Goal: Unclear

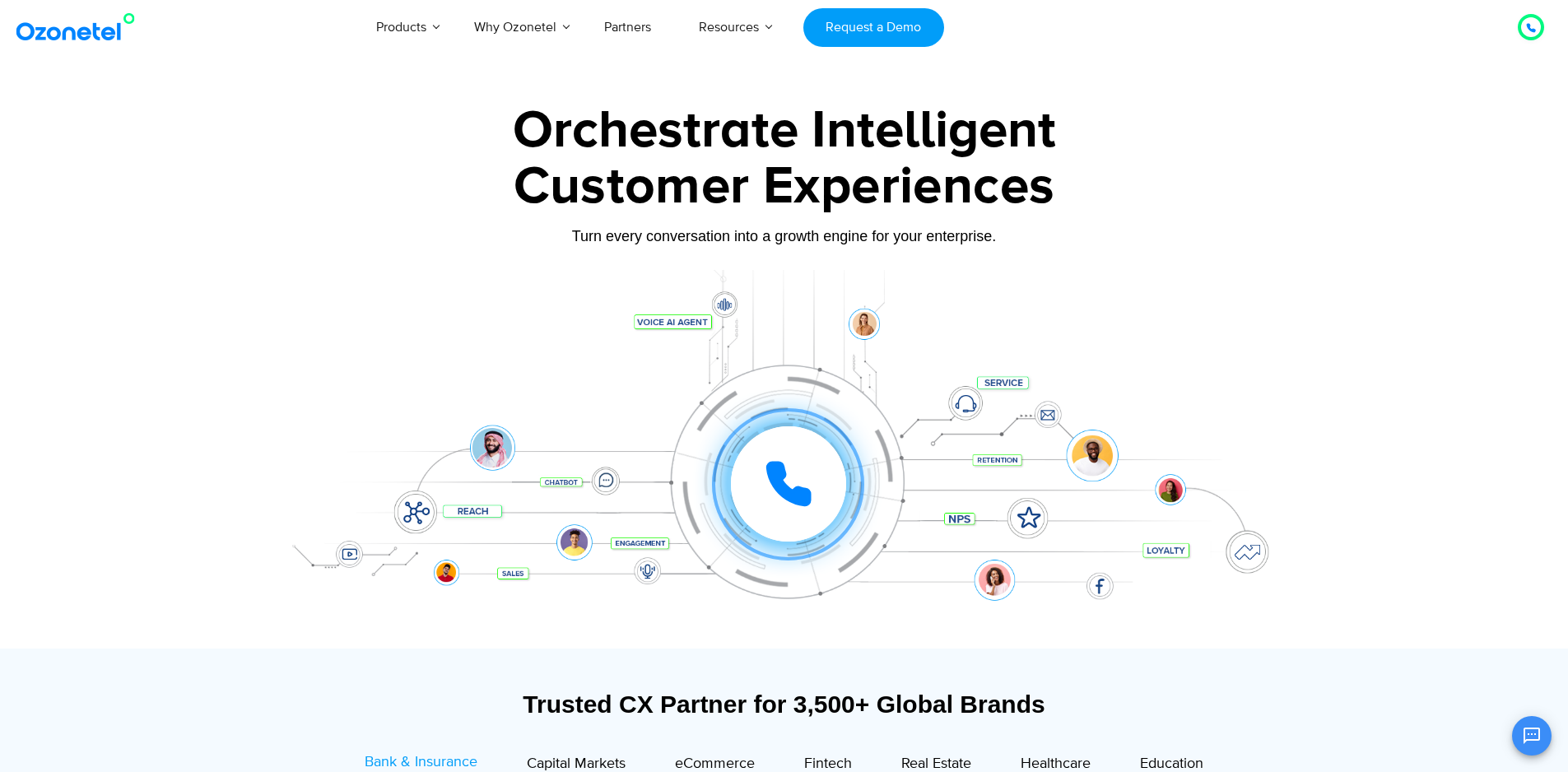
click at [825, 498] on div at bounding box center [789, 484] width 116 height 116
click at [784, 489] on icon at bounding box center [788, 484] width 41 height 41
click at [793, 404] on div "Click to experience it! Call ended 1 2 3 4 5 6 7 8 9 # 0" at bounding box center [784, 451] width 1029 height 280
click at [784, 493] on icon at bounding box center [788, 484] width 41 height 41
click at [762, 481] on div at bounding box center [789, 484] width 116 height 116
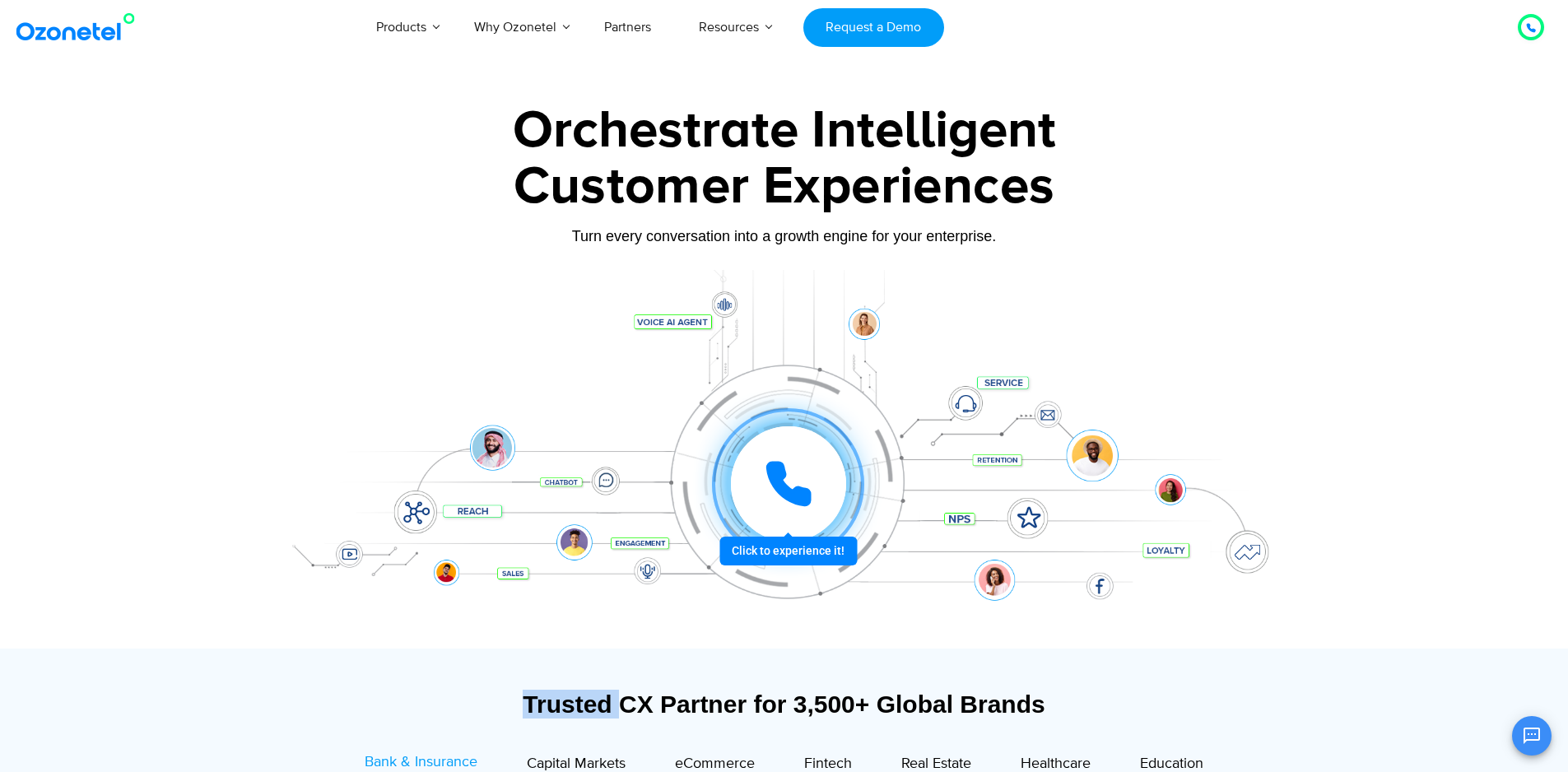
click at [763, 481] on div at bounding box center [788, 483] width 50 height 49
click at [762, 481] on div at bounding box center [789, 484] width 116 height 116
click at [798, 470] on icon at bounding box center [788, 483] width 49 height 49
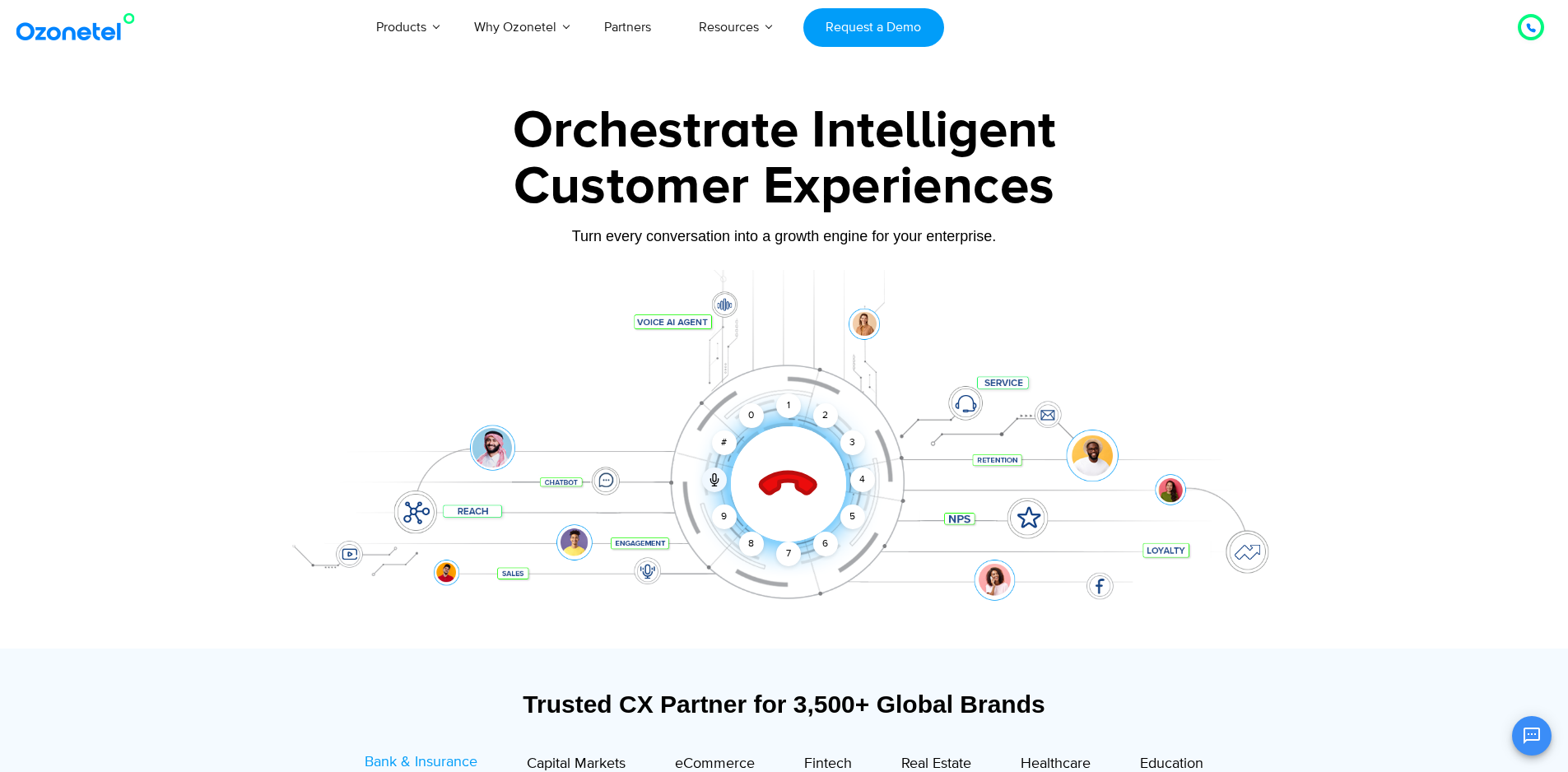
click at [840, 509] on div at bounding box center [788, 483] width 163 height 163
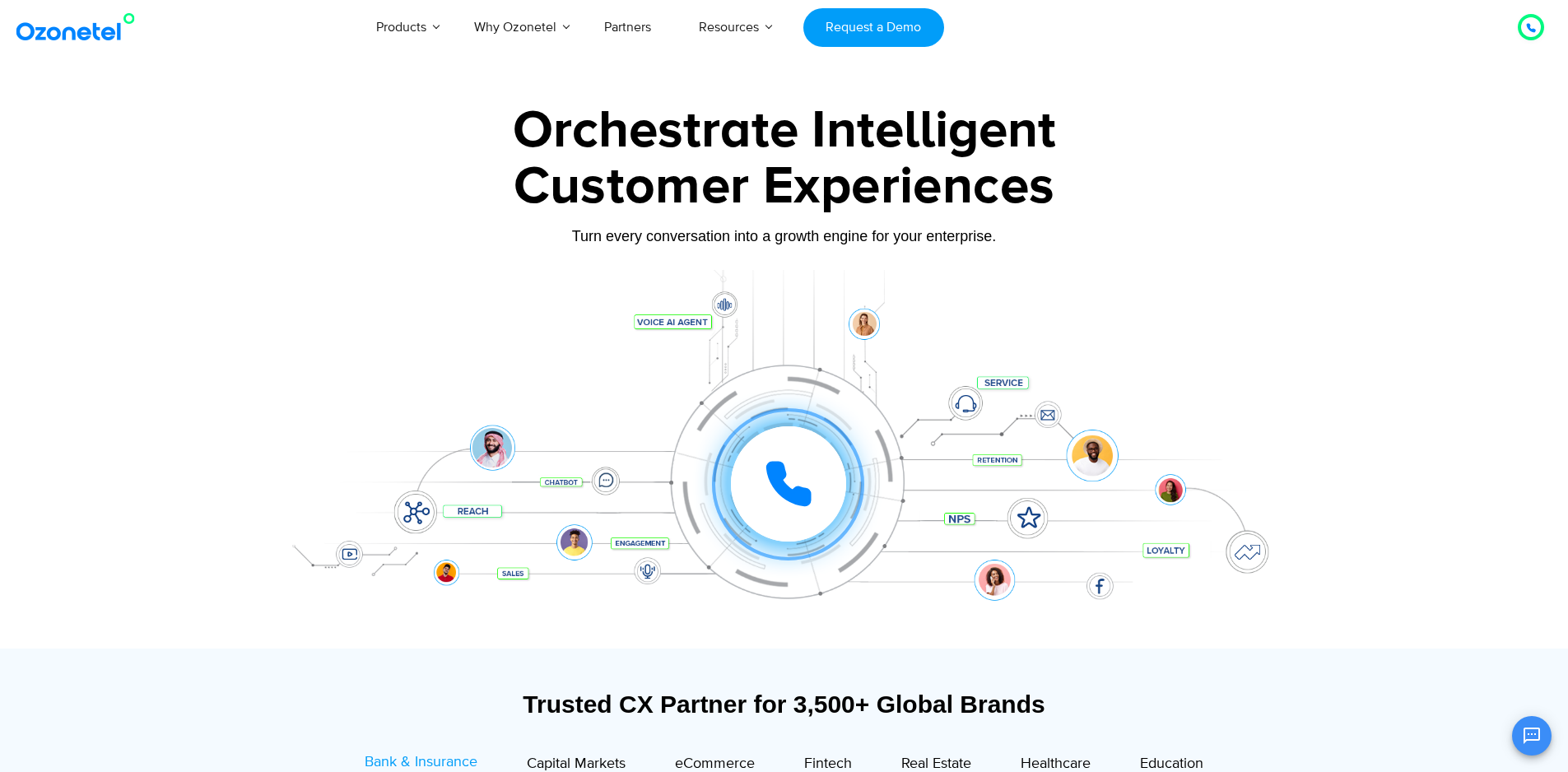
click at [804, 500] on icon at bounding box center [788, 484] width 41 height 41
click at [828, 509] on div at bounding box center [789, 484] width 116 height 116
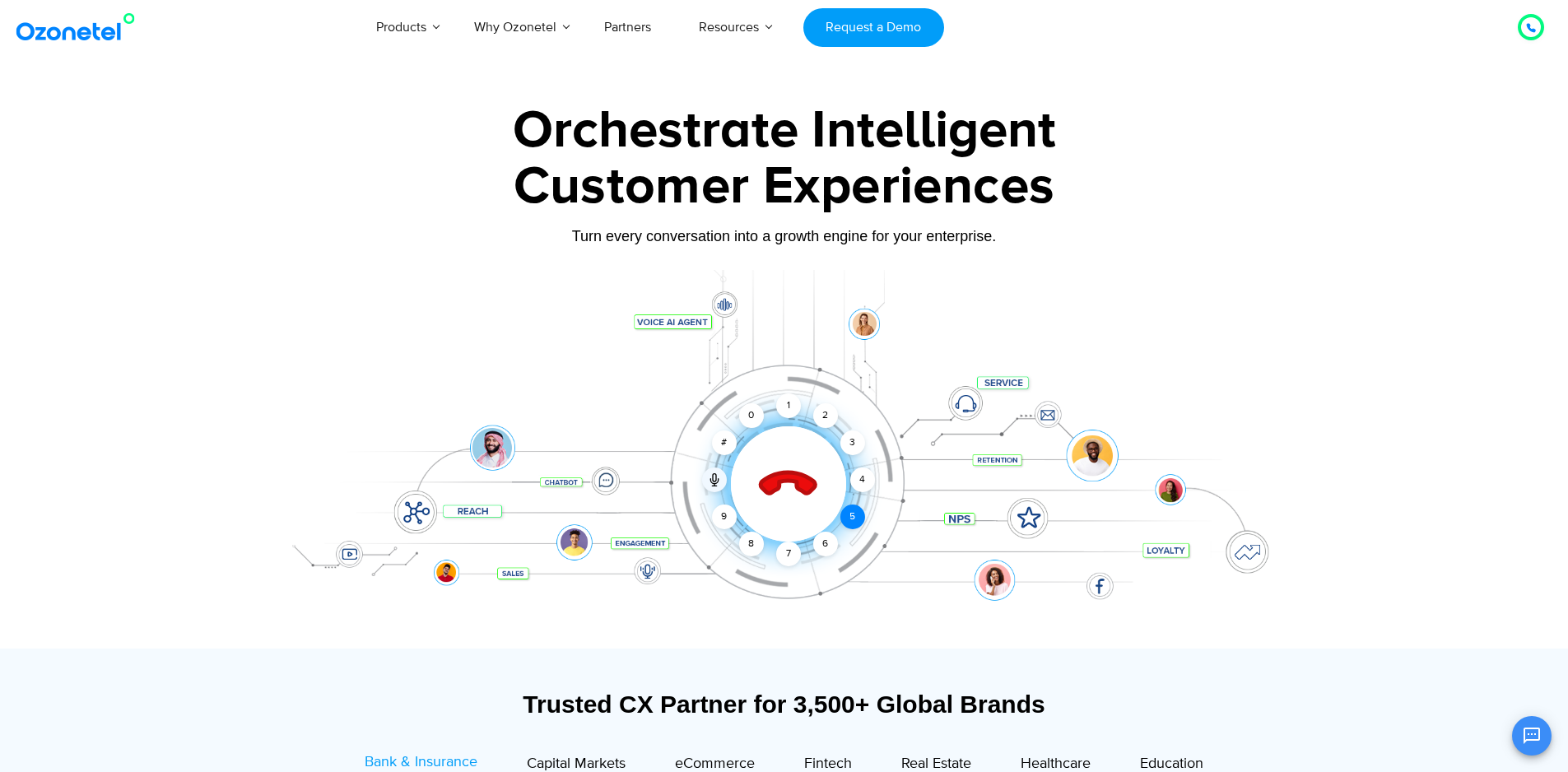
click at [857, 523] on div "Click to end call Call ended 1 2 3 4 5 6 7 8 9 # 0" at bounding box center [784, 451] width 1029 height 280
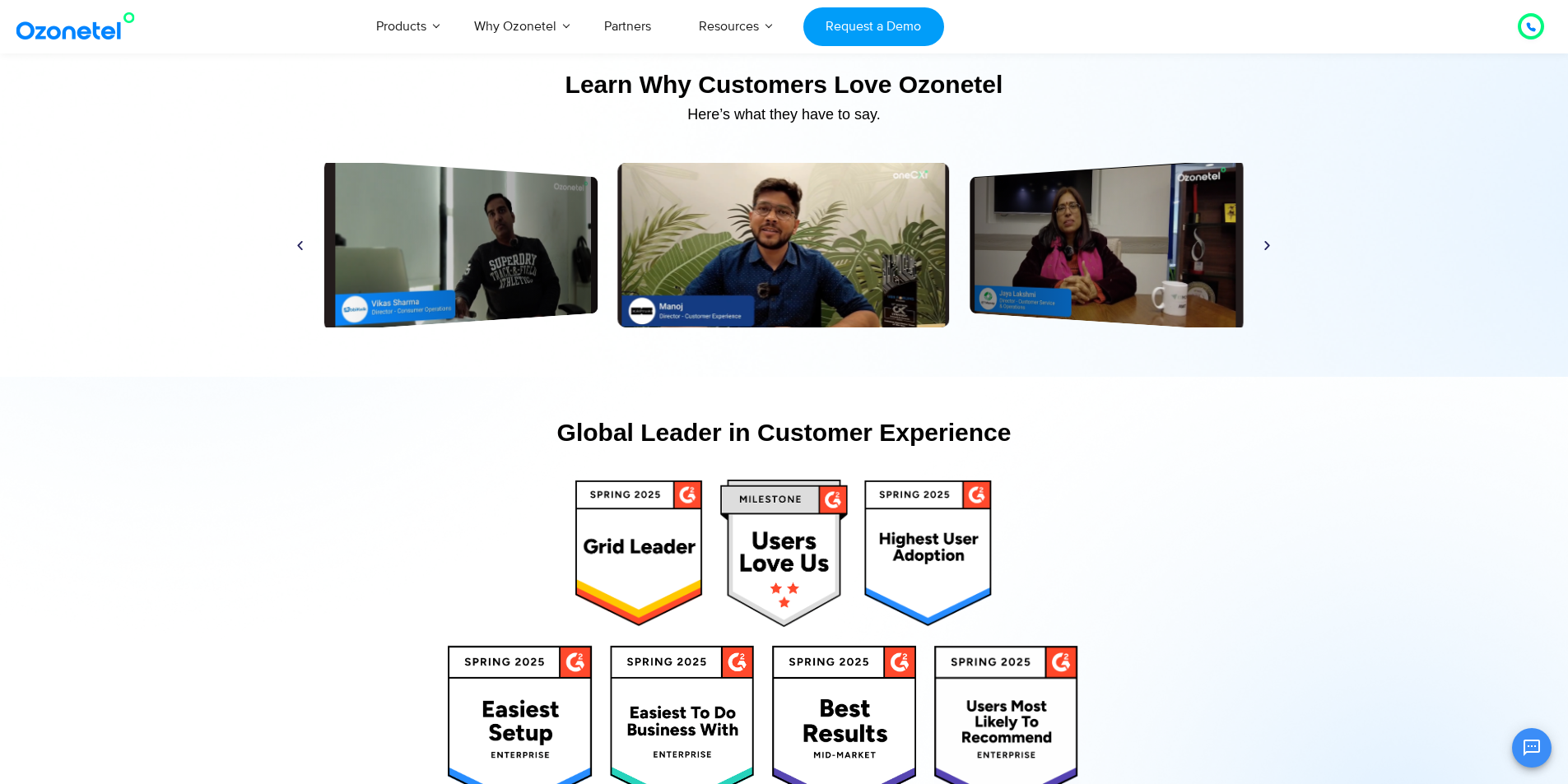
scroll to position [7738, 0]
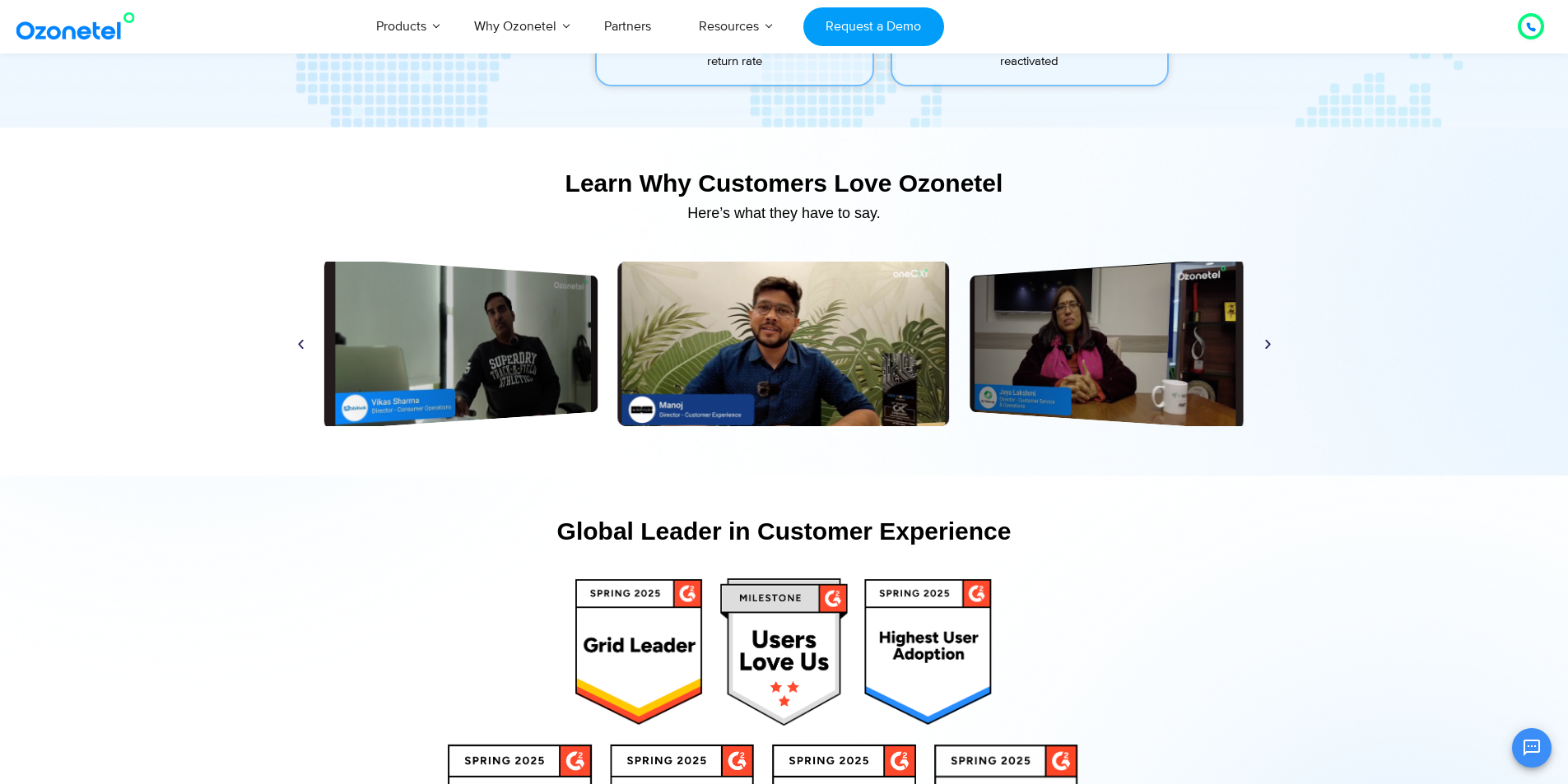
click at [1267, 347] on icon "Next slide" at bounding box center [1268, 343] width 13 height 13
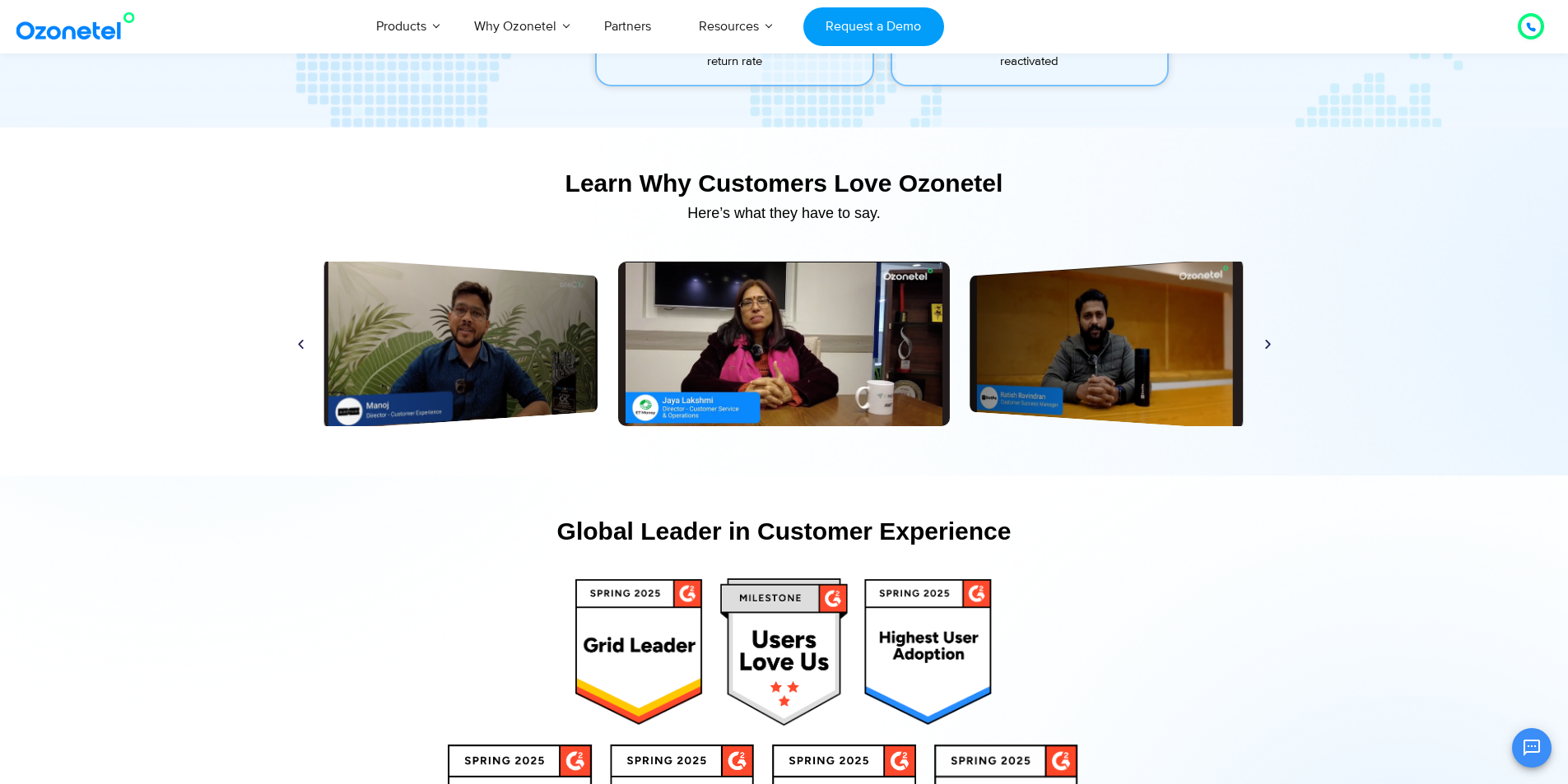
click at [1267, 347] on icon "Next slide" at bounding box center [1268, 343] width 13 height 13
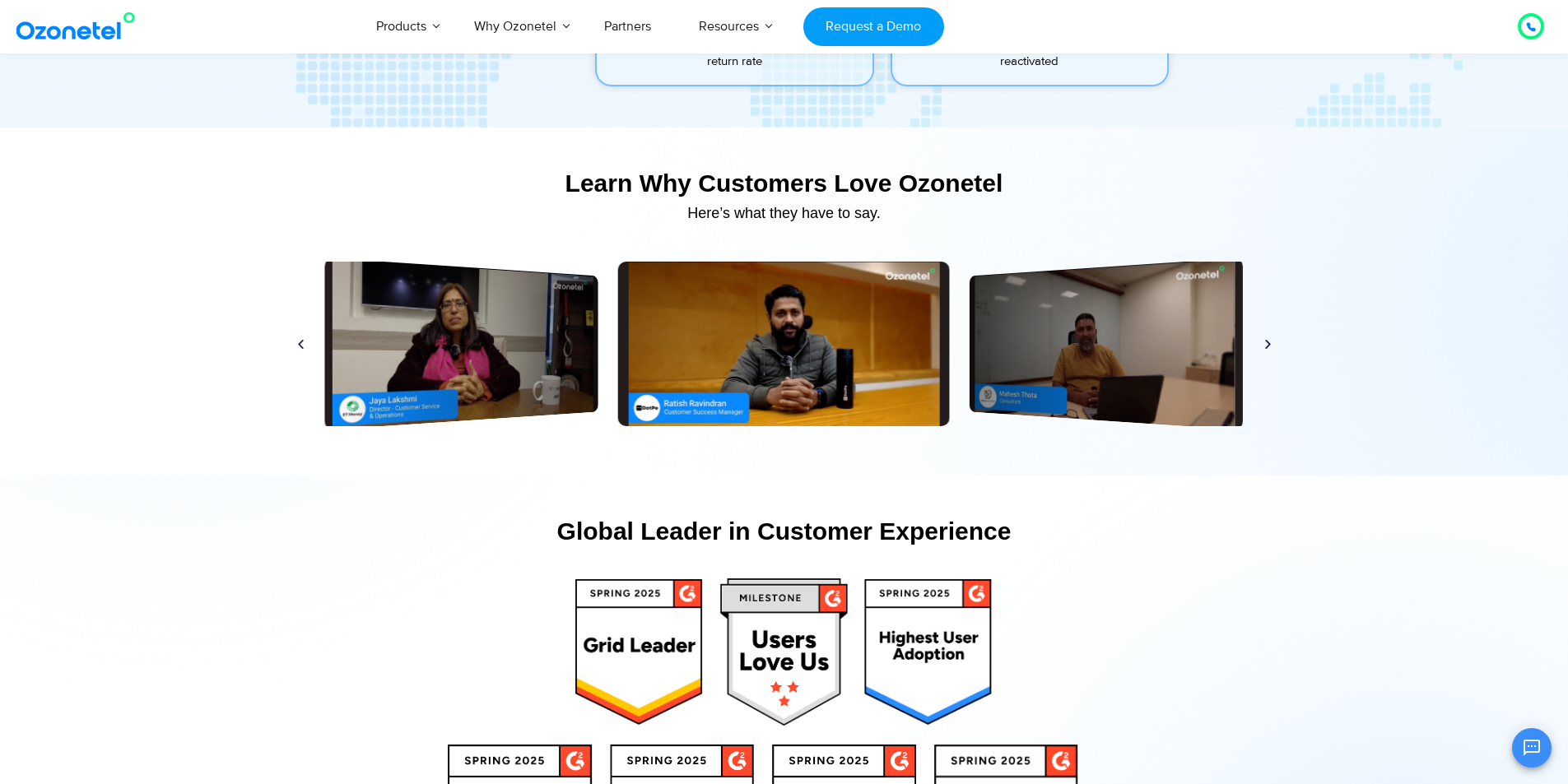
click at [1267, 347] on icon "Next slide" at bounding box center [1268, 343] width 13 height 13
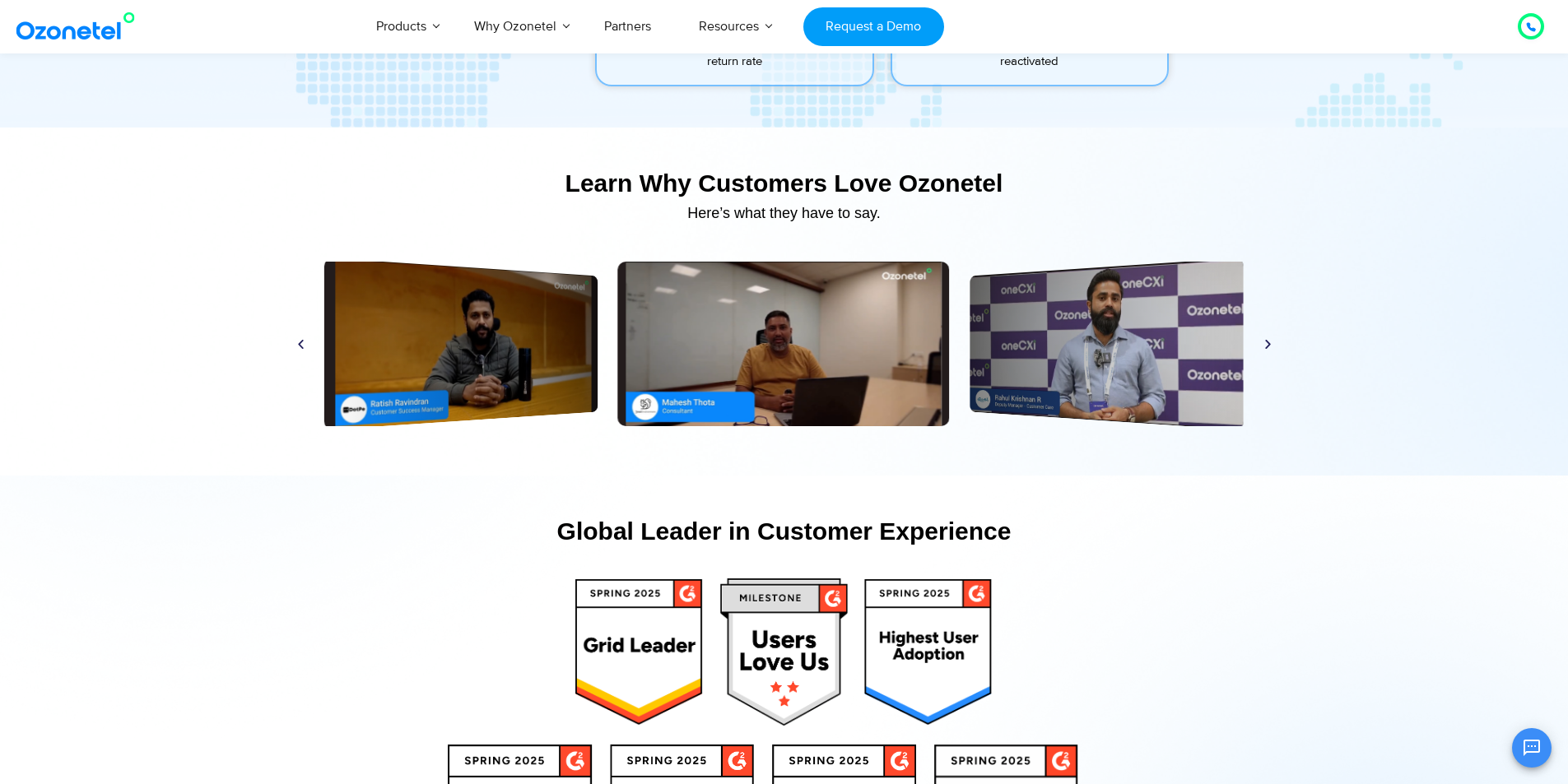
click at [1267, 347] on icon "Next slide" at bounding box center [1268, 343] width 13 height 13
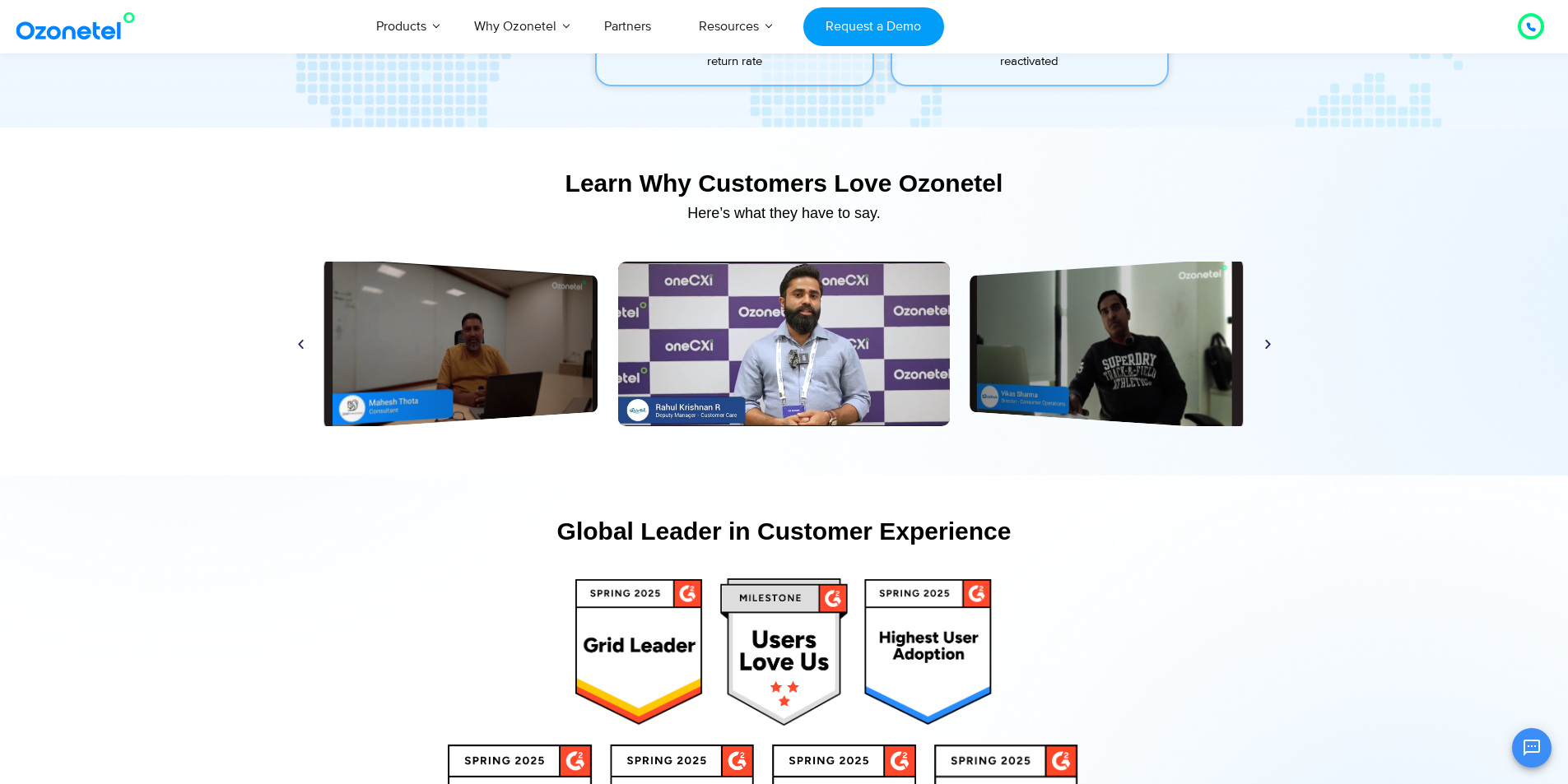
click at [1267, 347] on icon "Next slide" at bounding box center [1268, 343] width 13 height 13
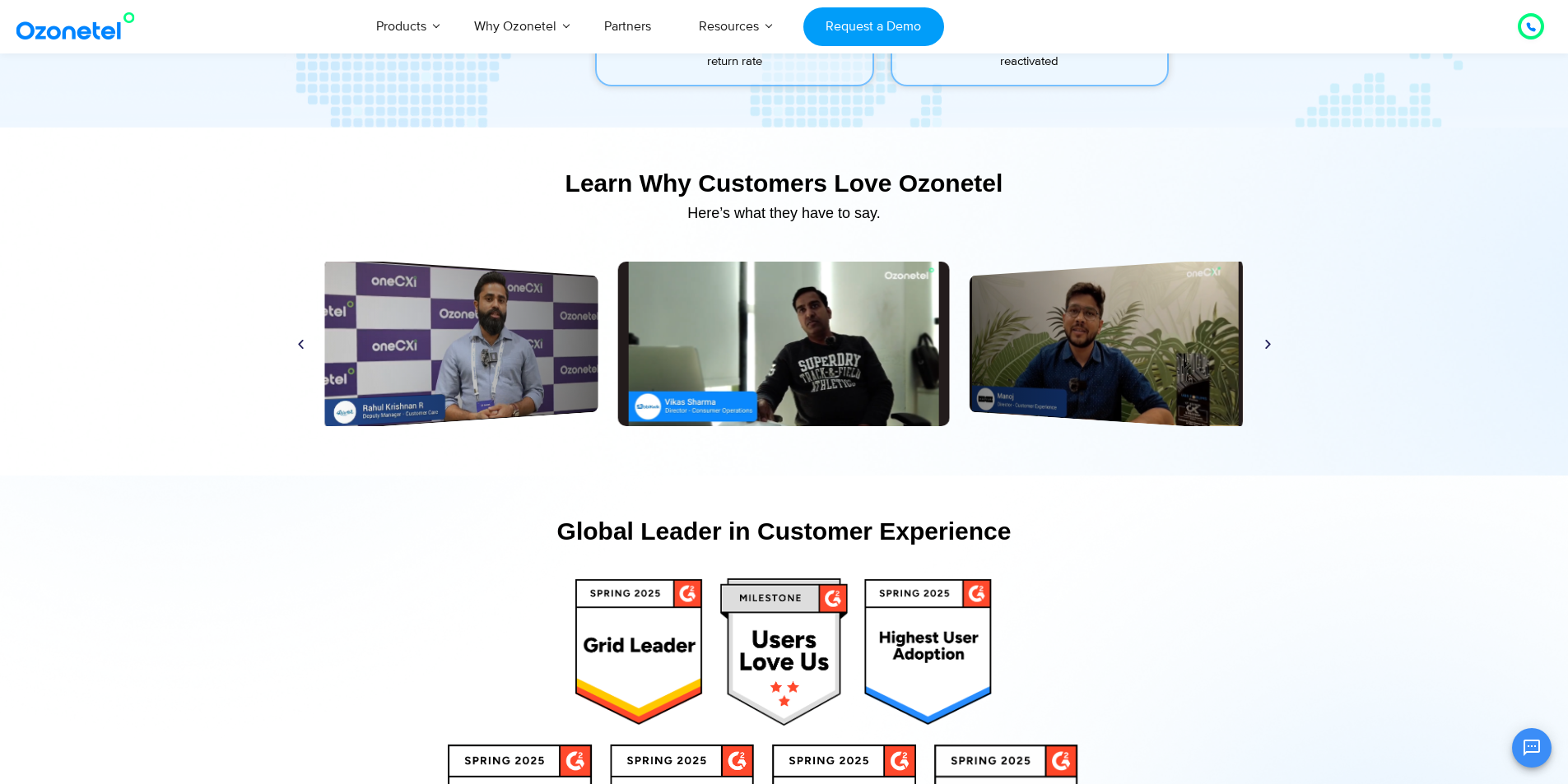
click at [1267, 347] on icon "Next slide" at bounding box center [1268, 343] width 13 height 13
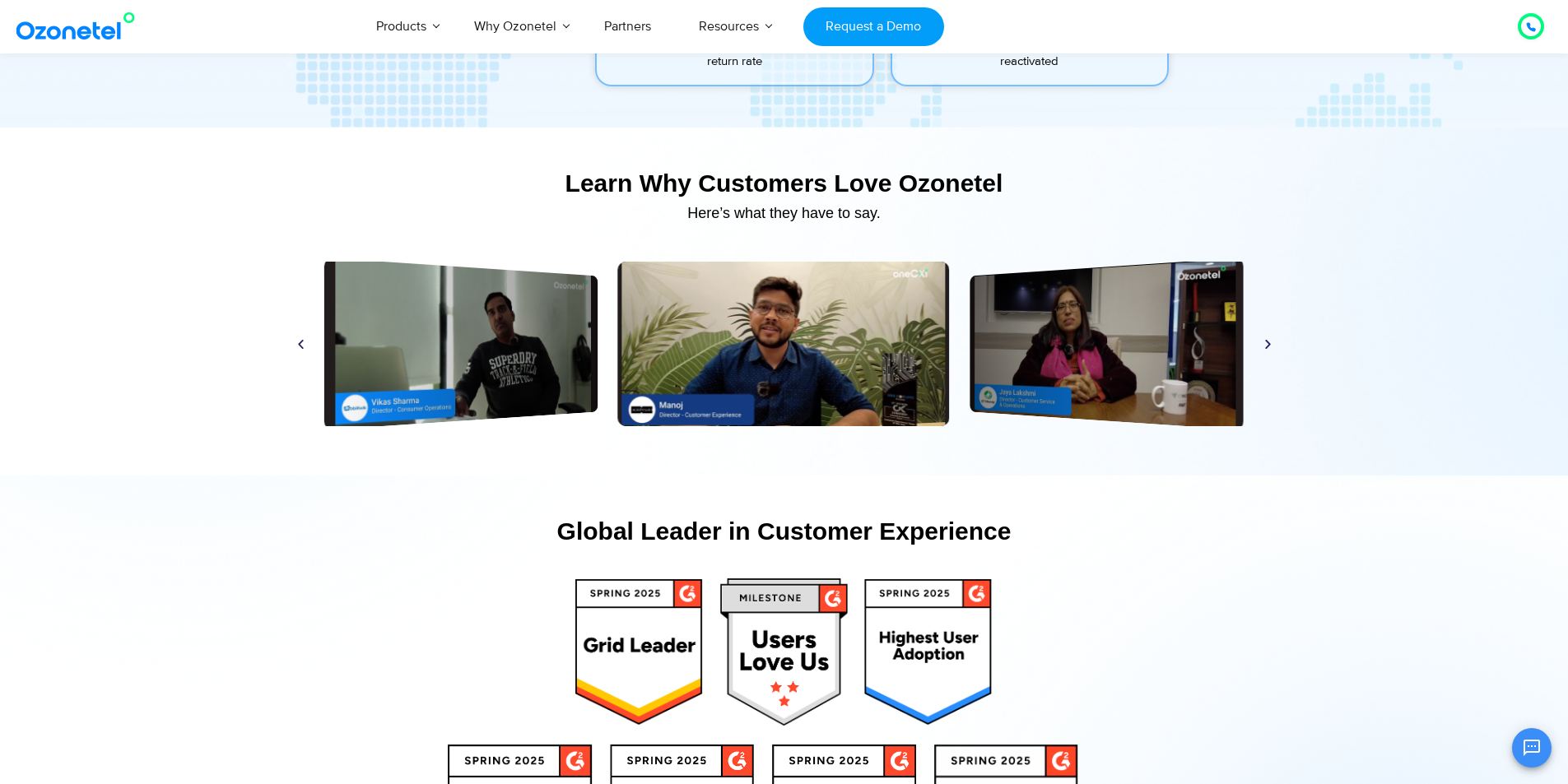
click at [1267, 347] on icon "Next slide" at bounding box center [1268, 343] width 13 height 13
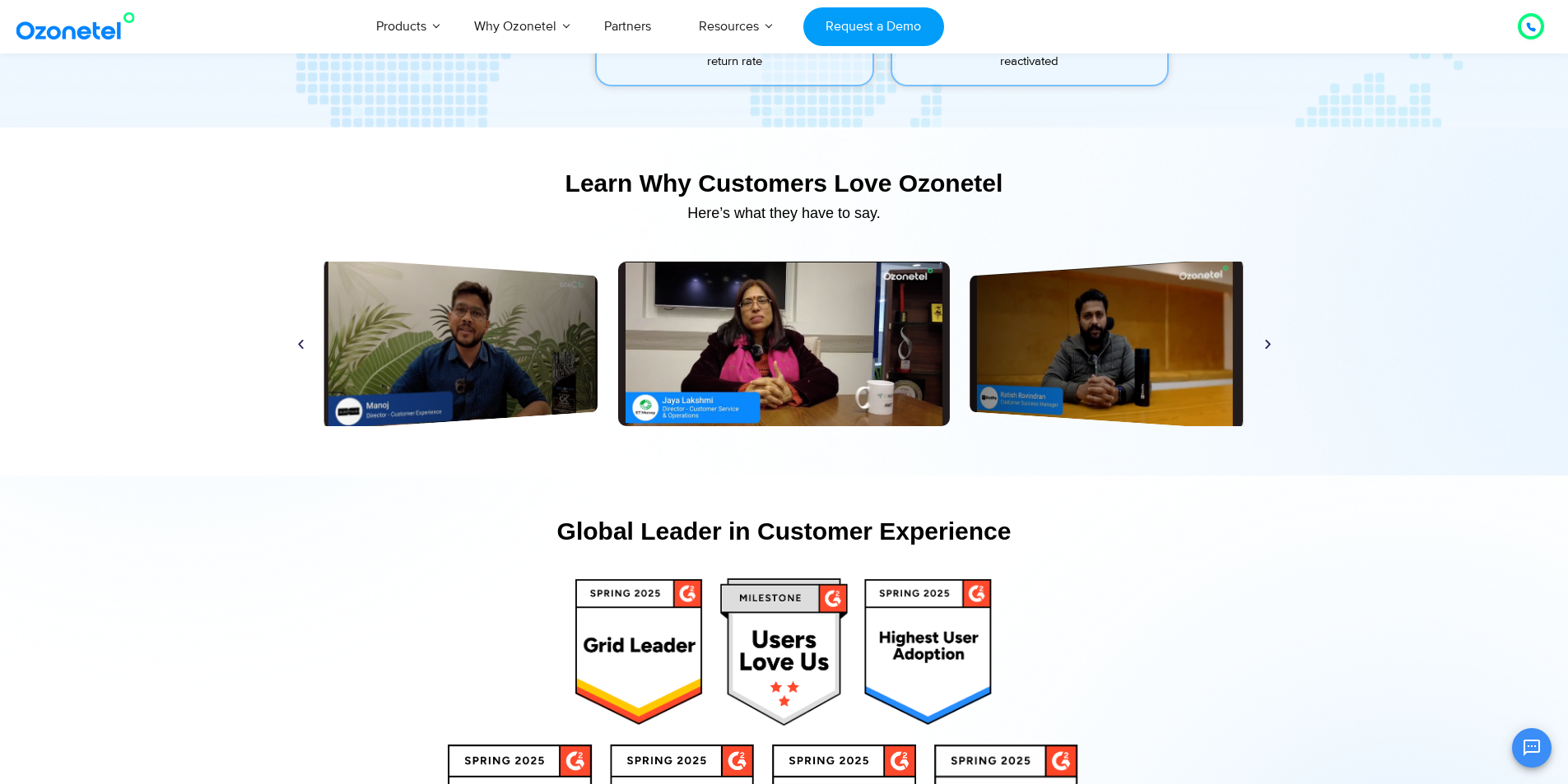
click at [1267, 347] on icon "Next slide" at bounding box center [1268, 343] width 13 height 13
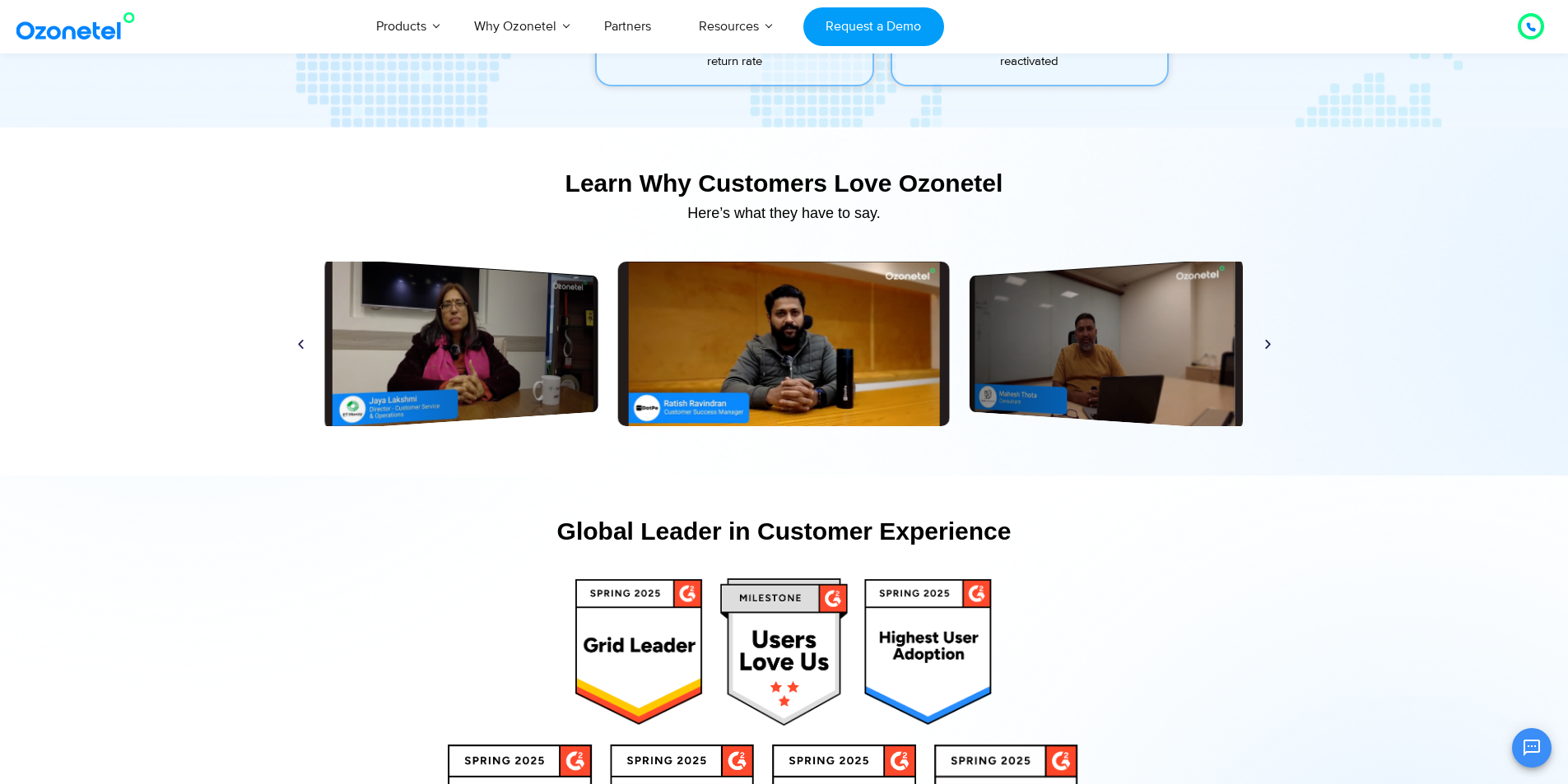
click at [1267, 347] on icon "Next slide" at bounding box center [1268, 343] width 13 height 13
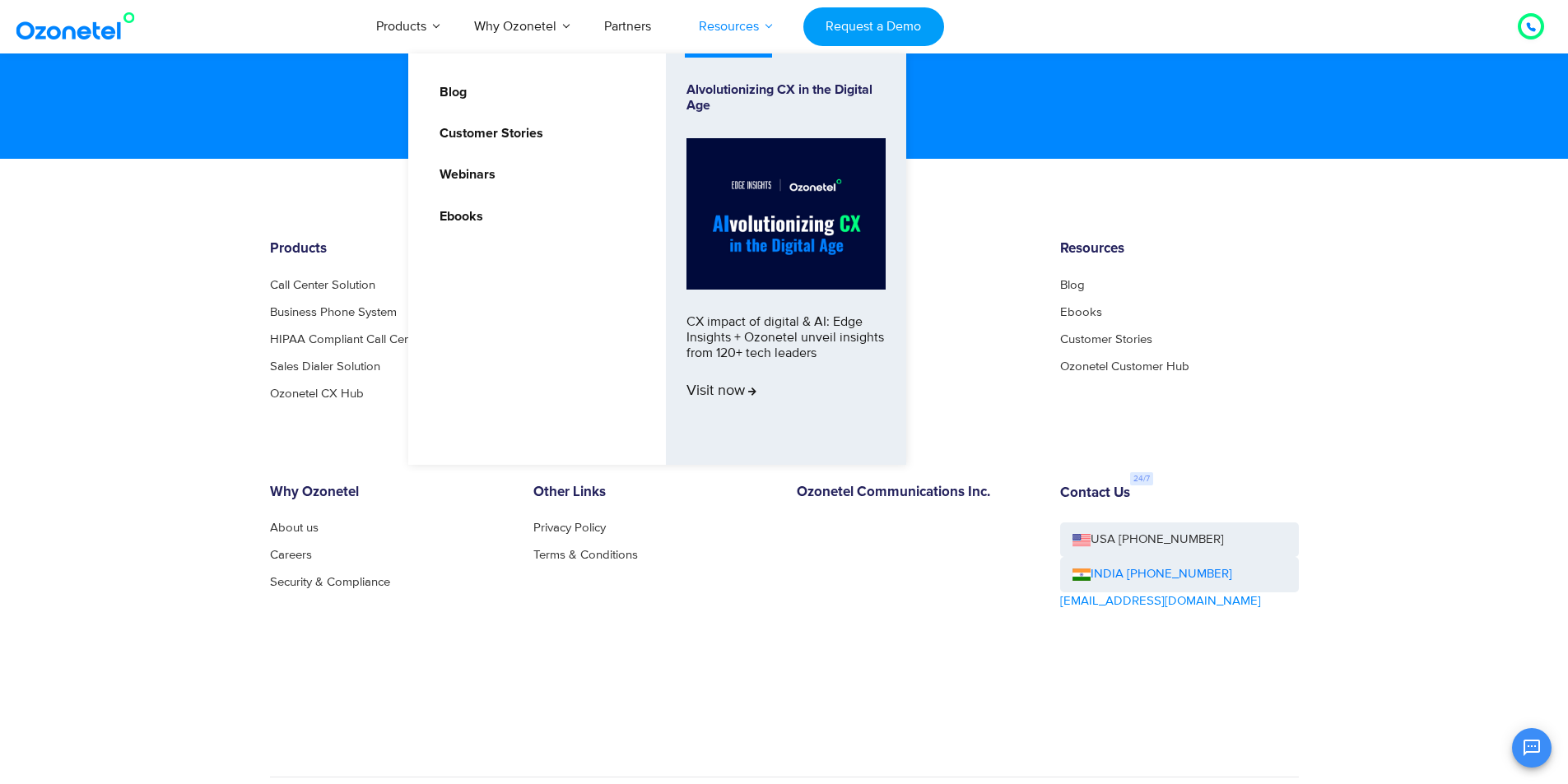
scroll to position [8810, 0]
